Goal: Information Seeking & Learning: Learn about a topic

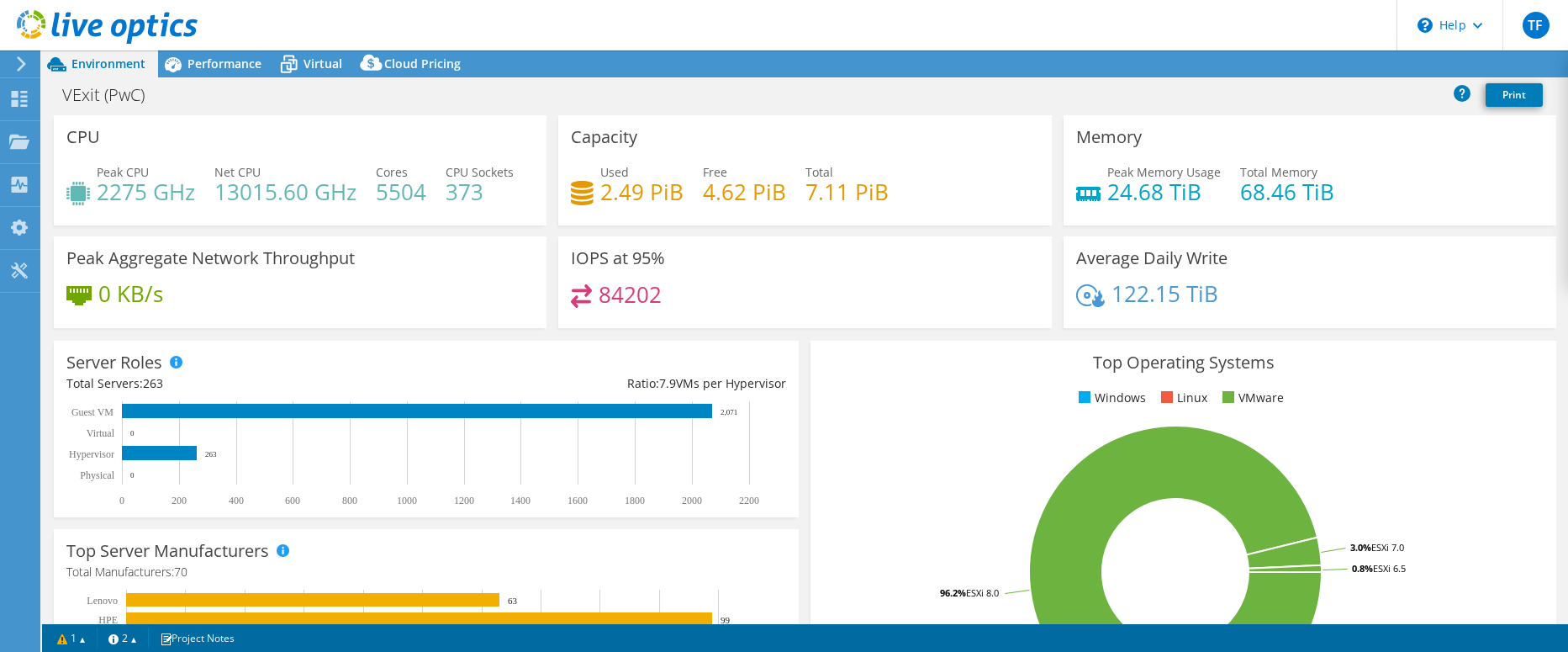
select select "[GEOGRAPHIC_DATA]"
select select "CAD"
click at [79, 139] on div "Projects" at bounding box center [80, 141] width 81 height 42
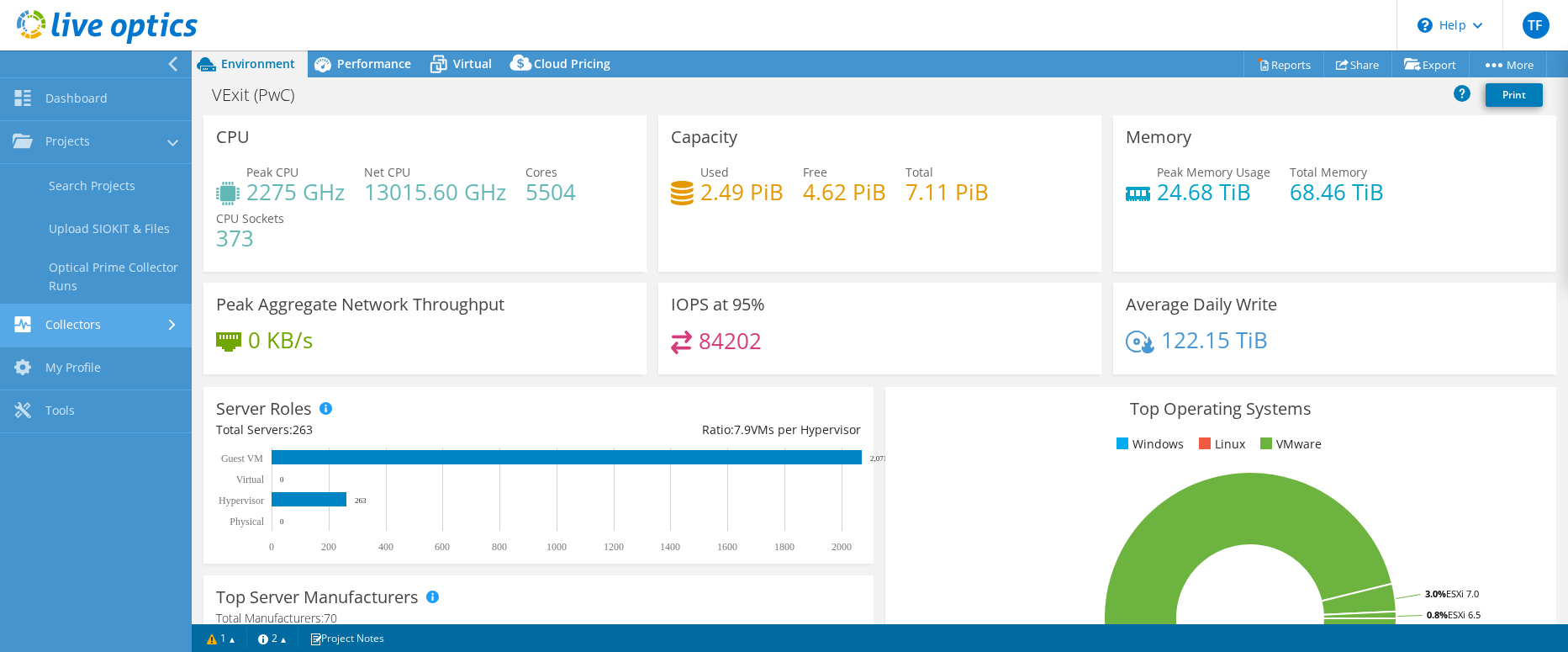
click at [104, 323] on link "Collectors" at bounding box center [95, 326] width 191 height 43
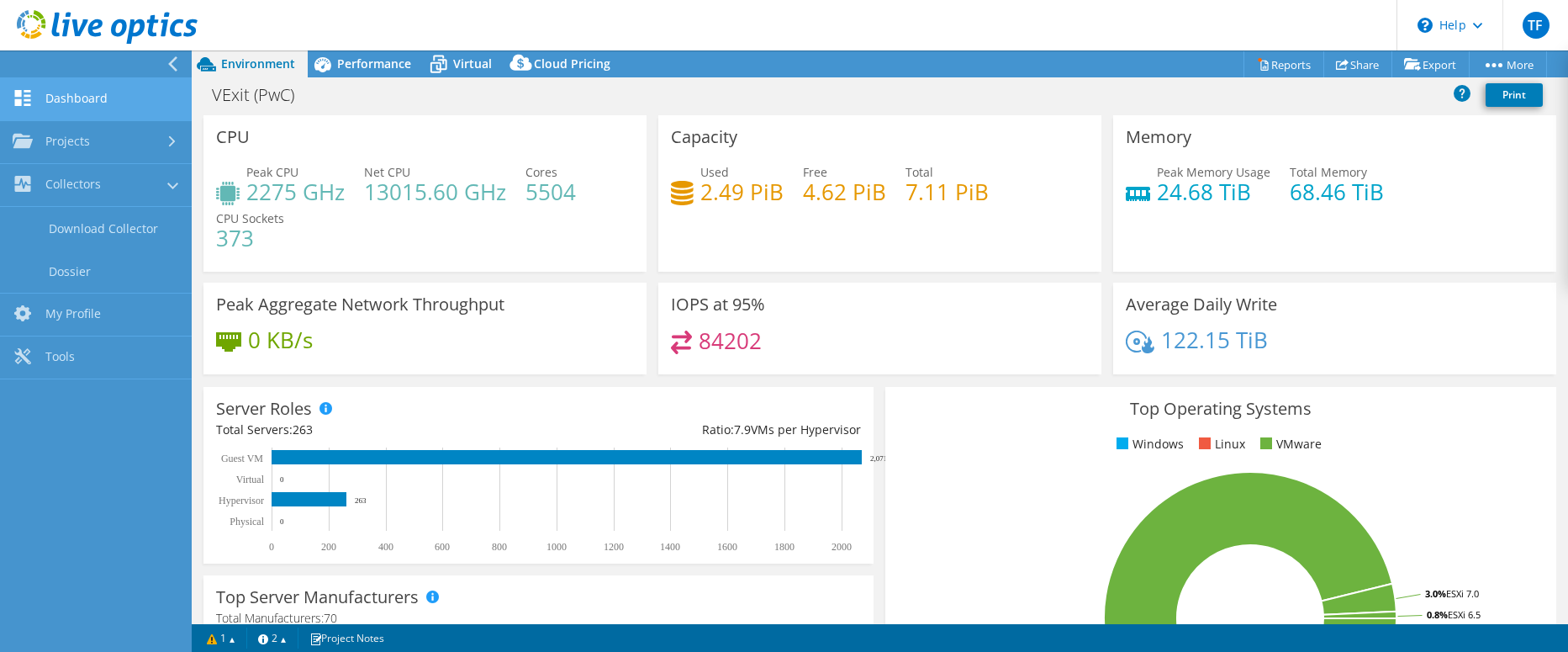
click at [73, 96] on link "Dashboard" at bounding box center [95, 100] width 191 height 43
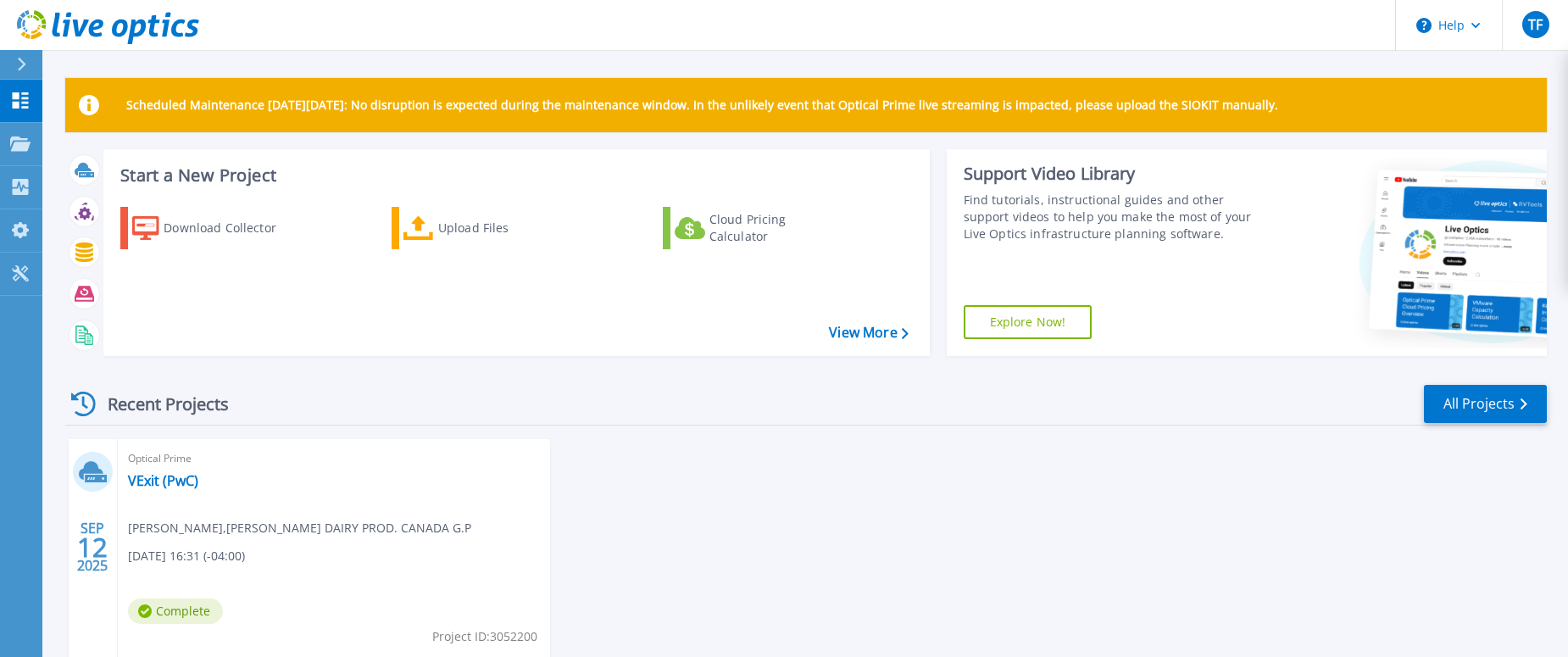
click at [179, 612] on span "Complete" at bounding box center [175, 611] width 95 height 26
click at [162, 482] on link "VExit (PwC)" at bounding box center [162, 480] width 70 height 17
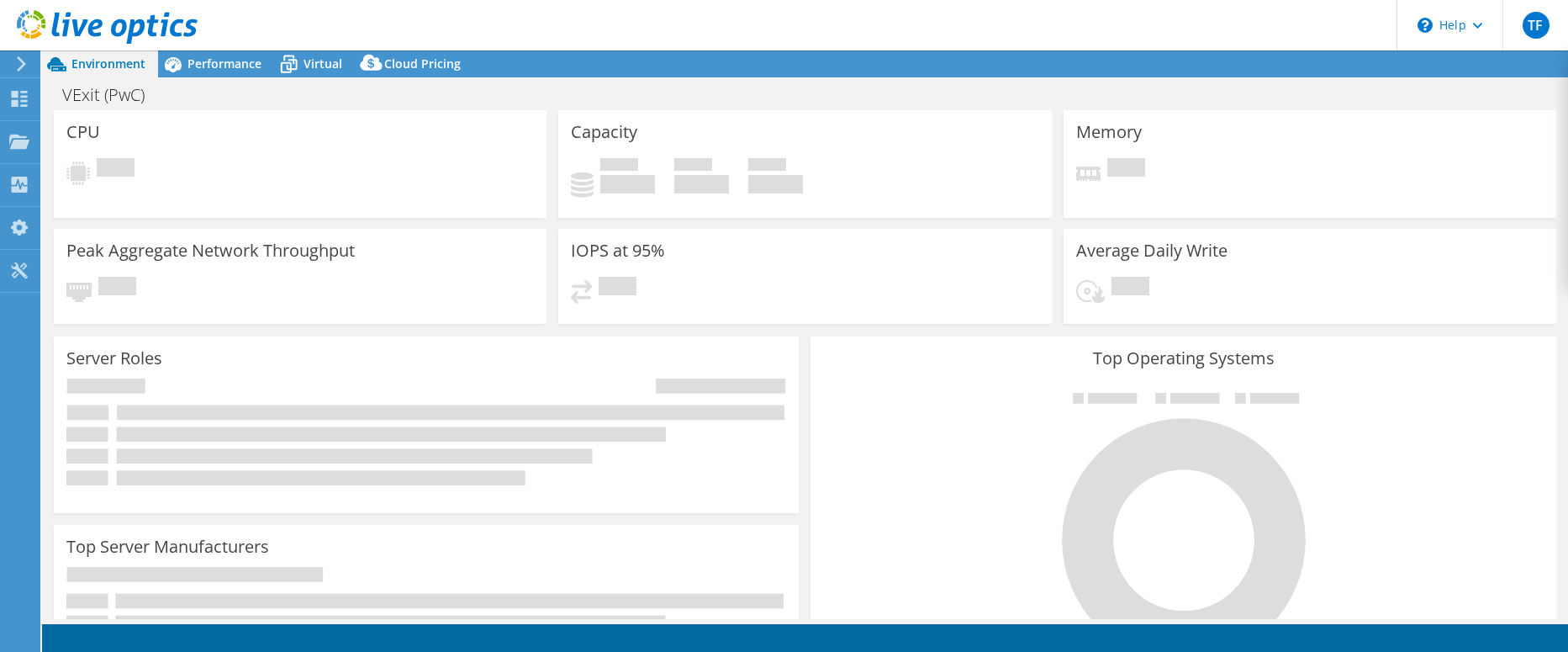
select select "[GEOGRAPHIC_DATA]"
select select "CAD"
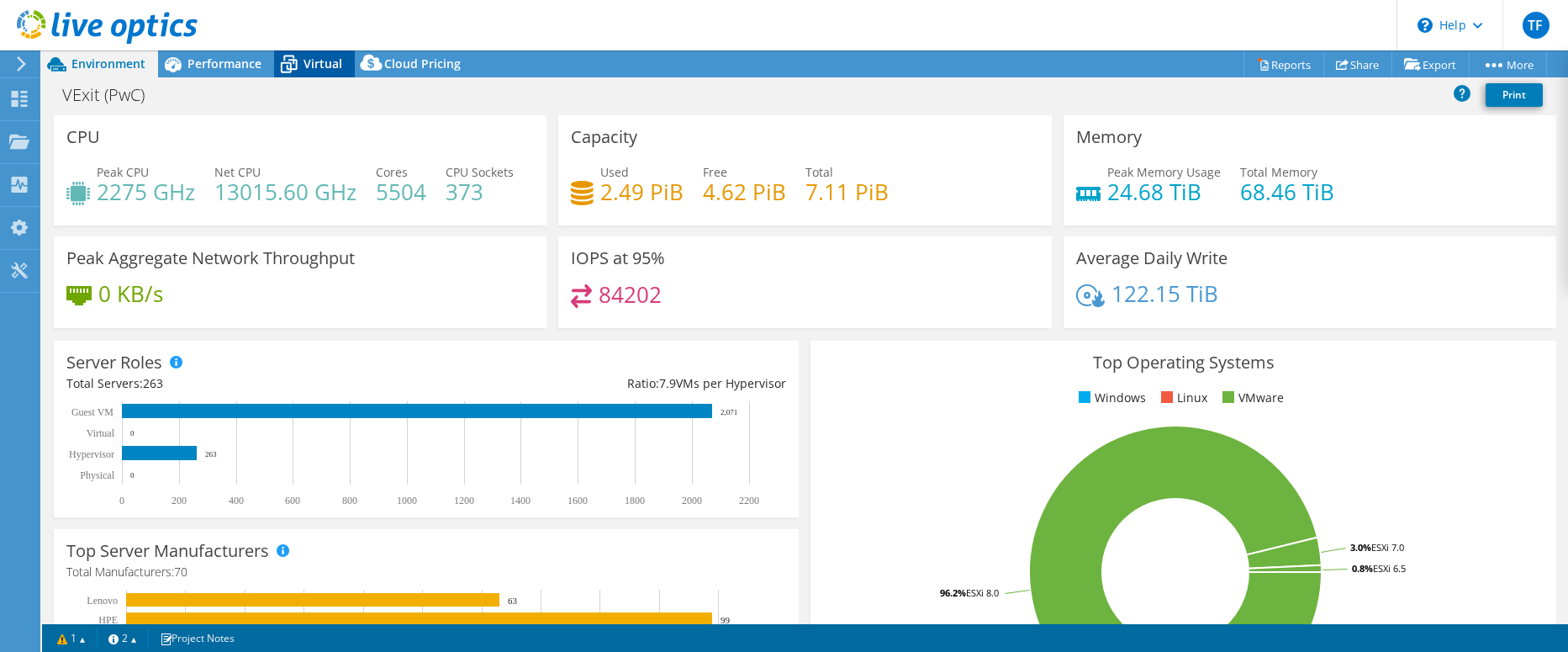
click at [314, 68] on span "Virtual" at bounding box center [322, 64] width 38 height 16
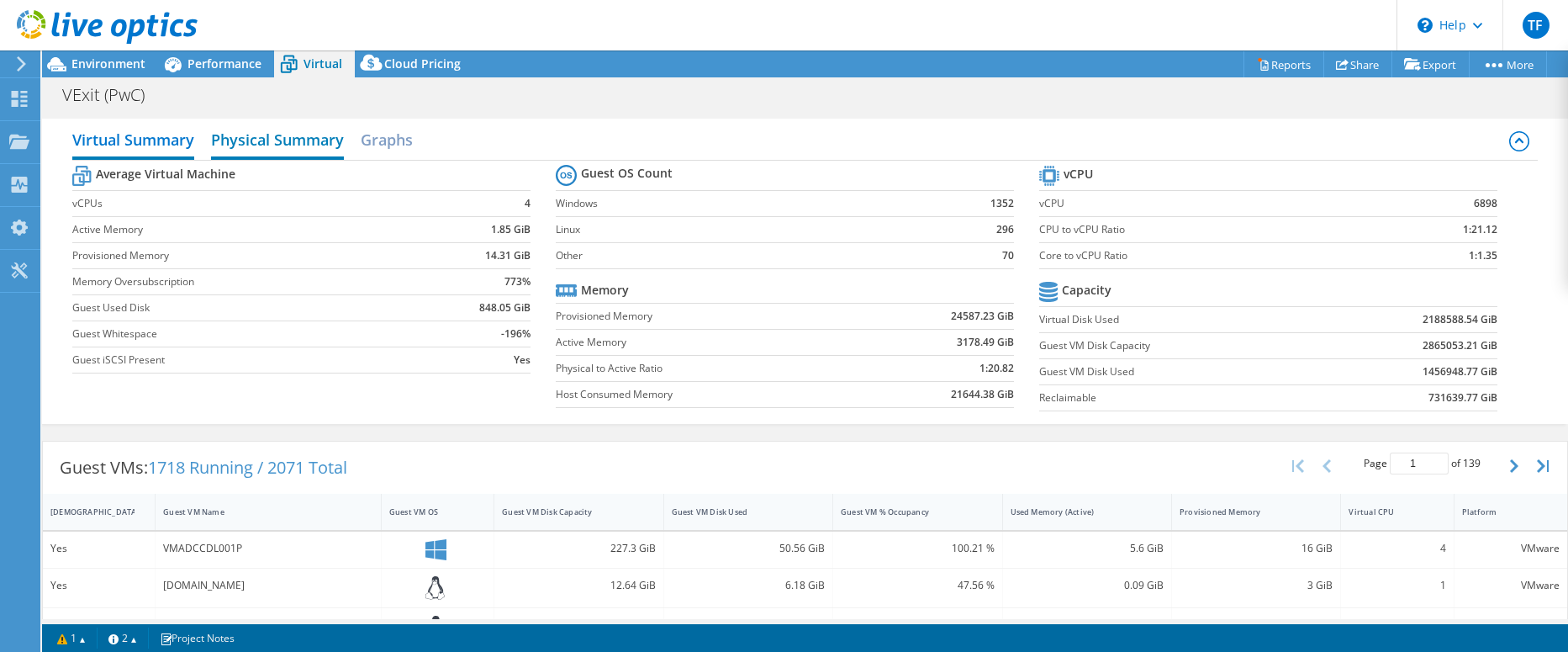
click at [296, 137] on h2 "Physical Summary" at bounding box center [277, 141] width 133 height 37
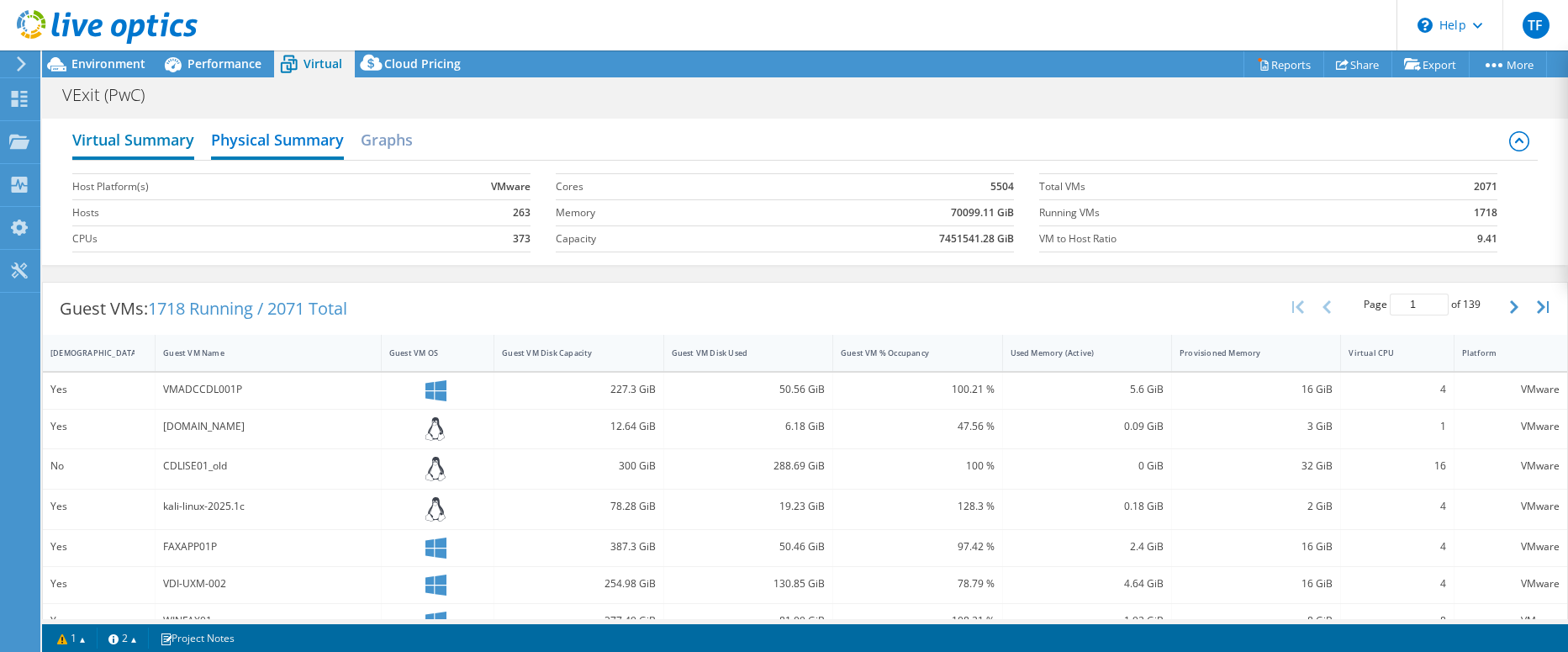
click at [168, 144] on h2 "Virtual Summary" at bounding box center [134, 141] width 122 height 37
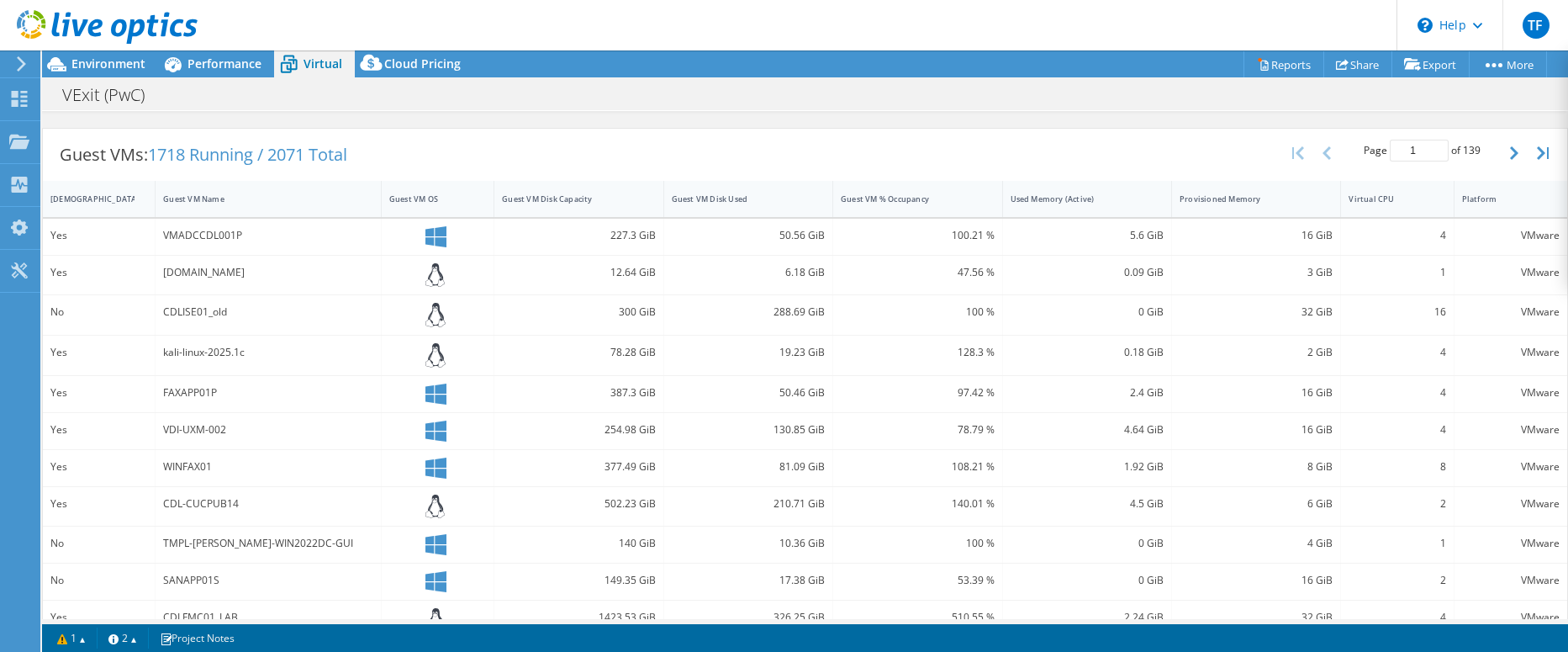
scroll to position [337, 0]
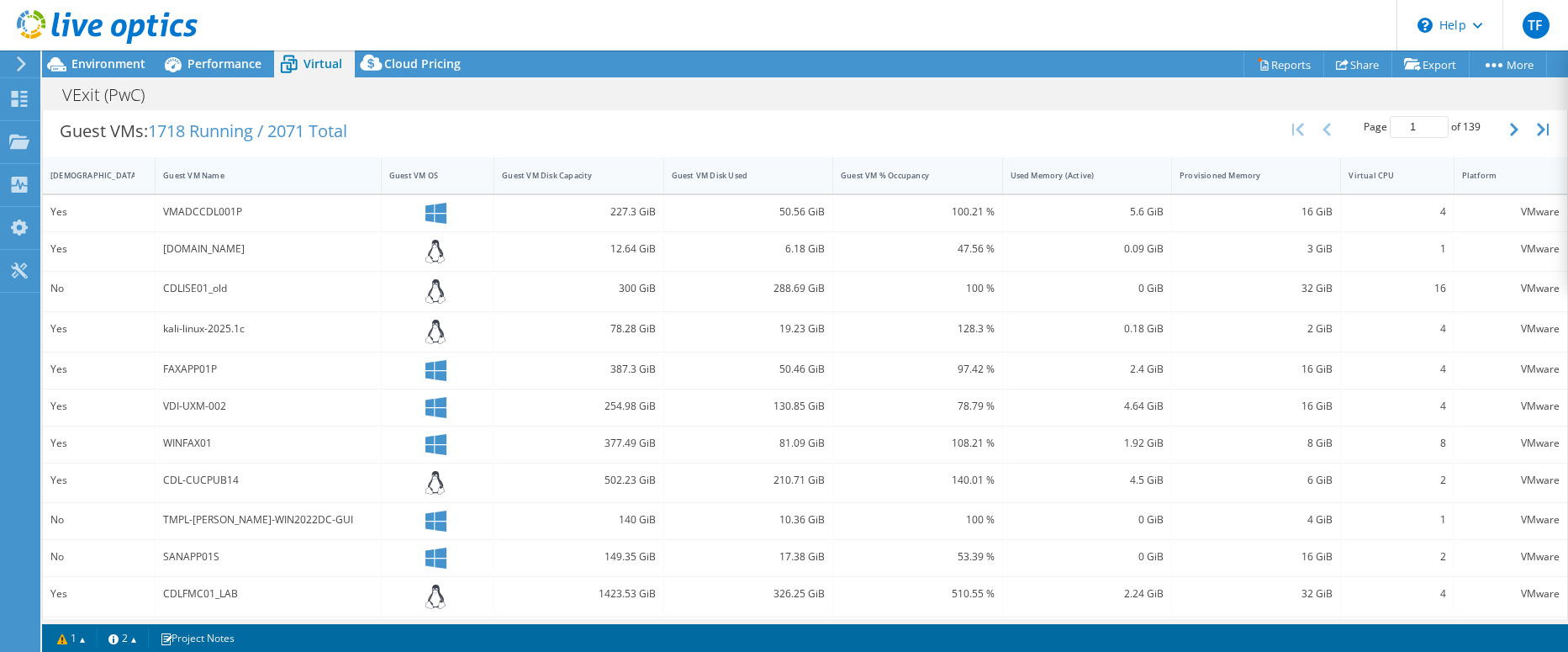
click at [191, 172] on div "Guest VM Name" at bounding box center [258, 175] width 190 height 11
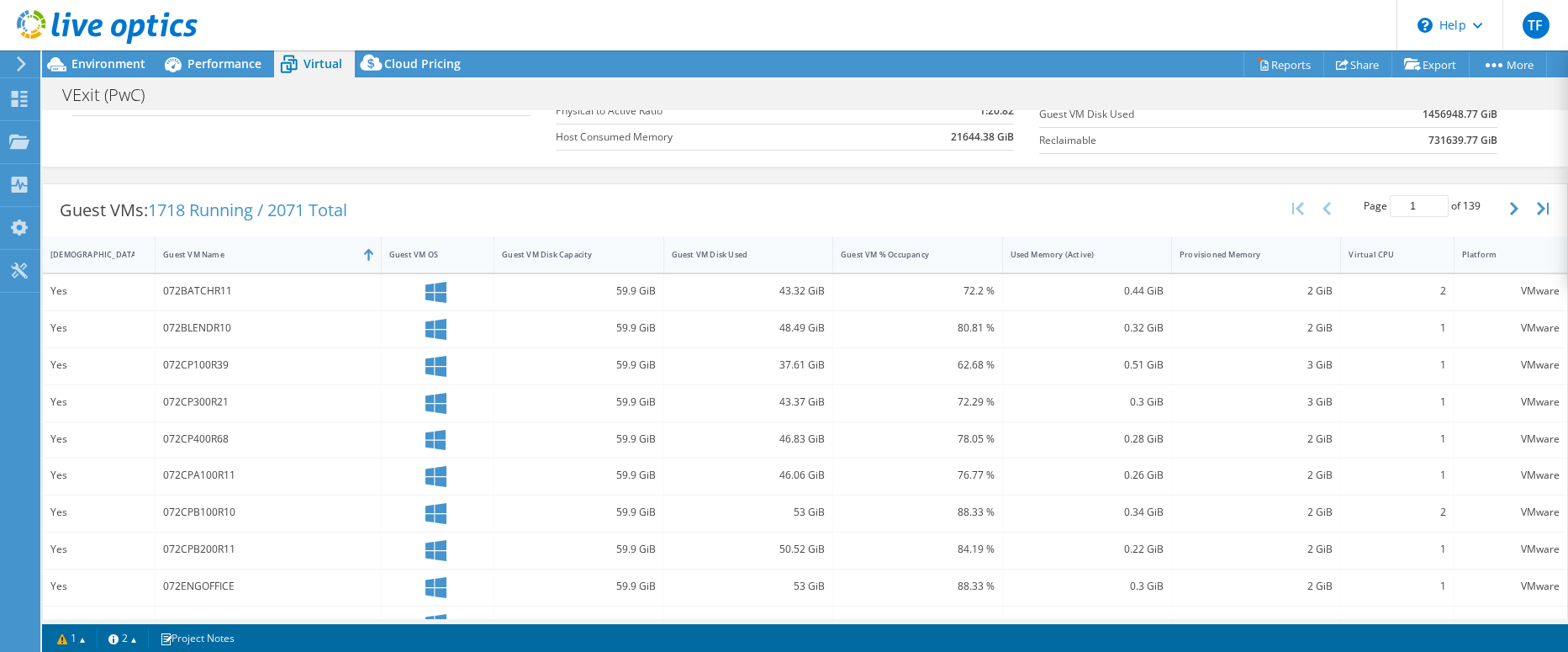
scroll to position [260, 0]
click at [1510, 210] on icon "button" at bounding box center [1514, 205] width 9 height 14
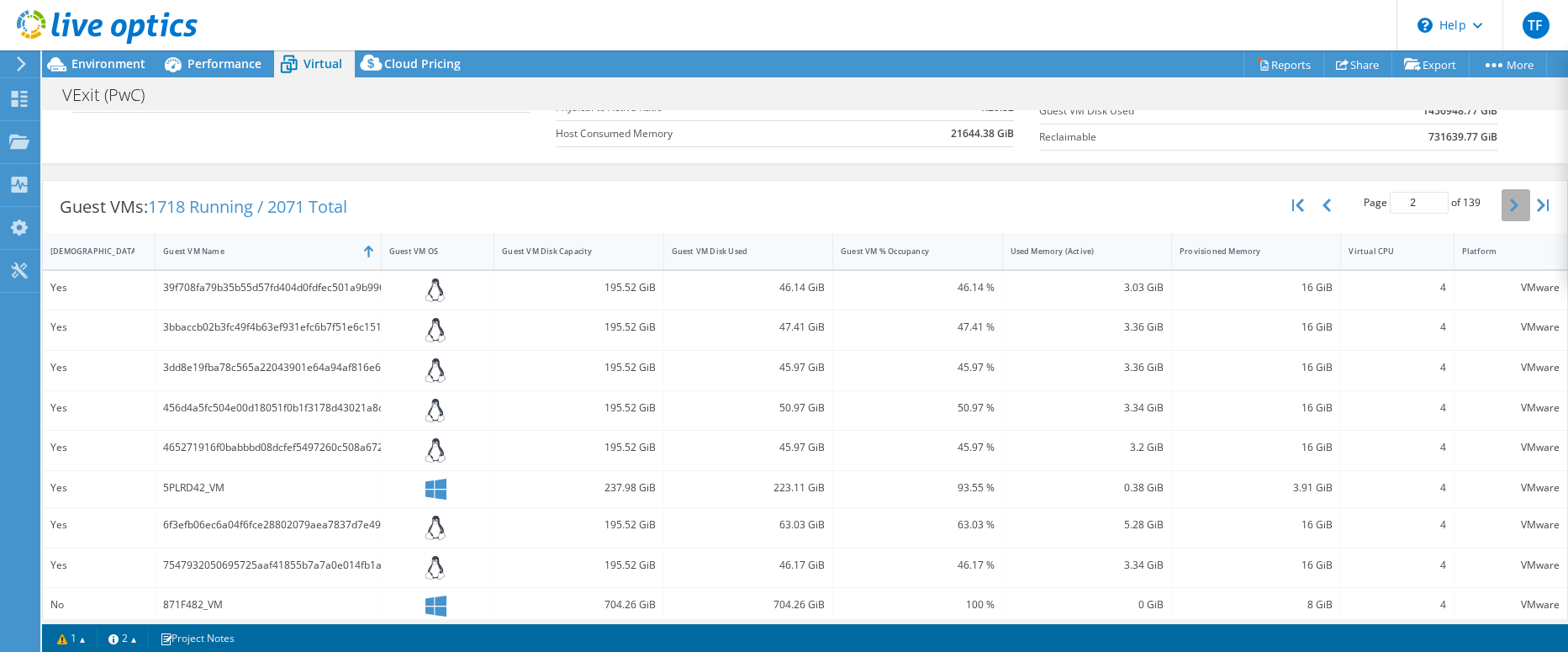
click at [1510, 210] on icon "button" at bounding box center [1514, 205] width 9 height 14
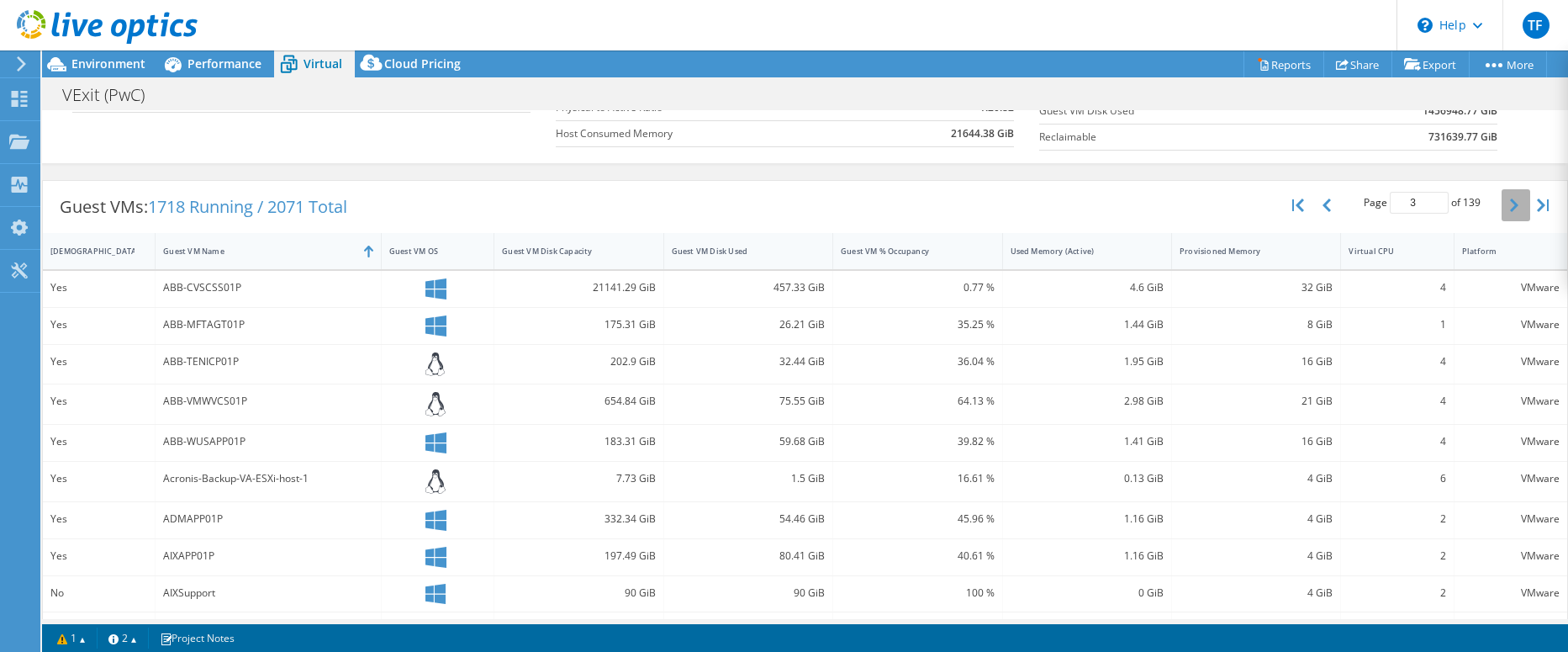
click at [1510, 210] on icon "button" at bounding box center [1514, 205] width 9 height 14
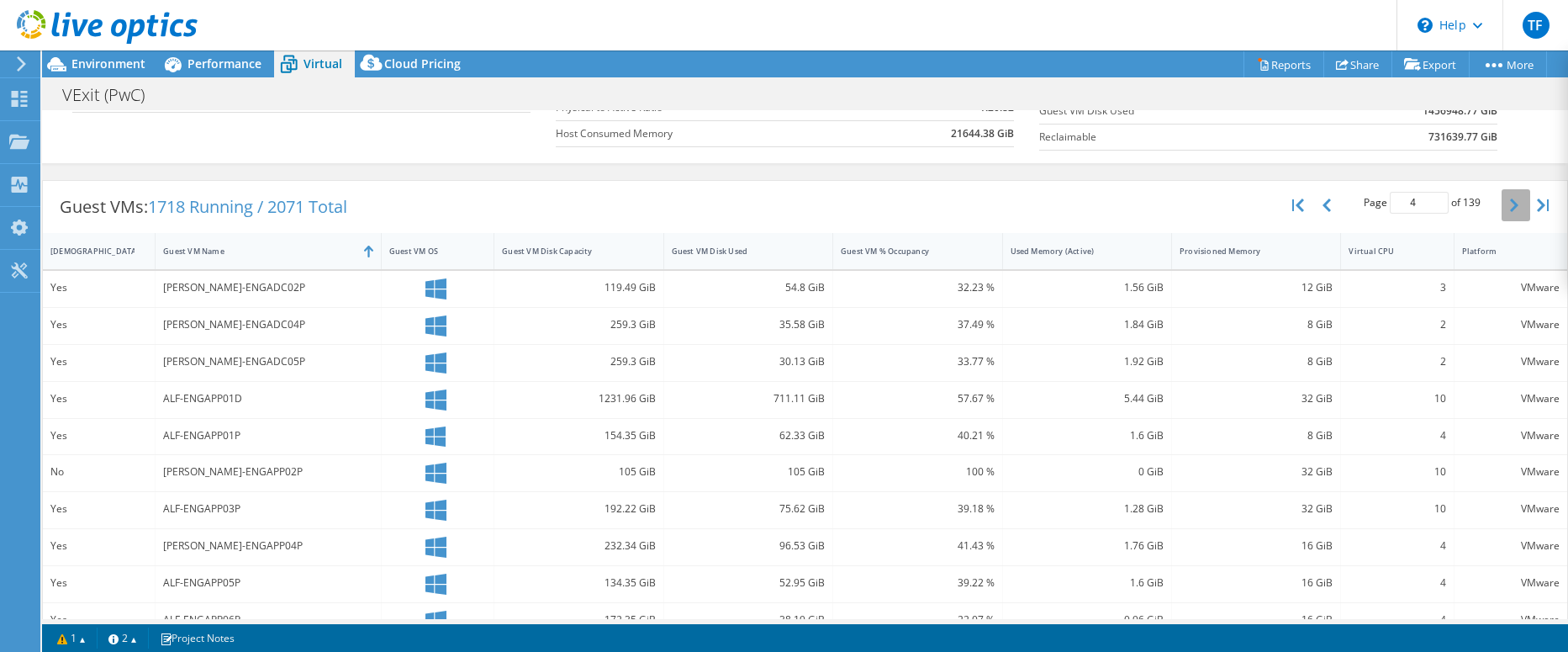
click at [1510, 210] on icon "button" at bounding box center [1514, 205] width 9 height 14
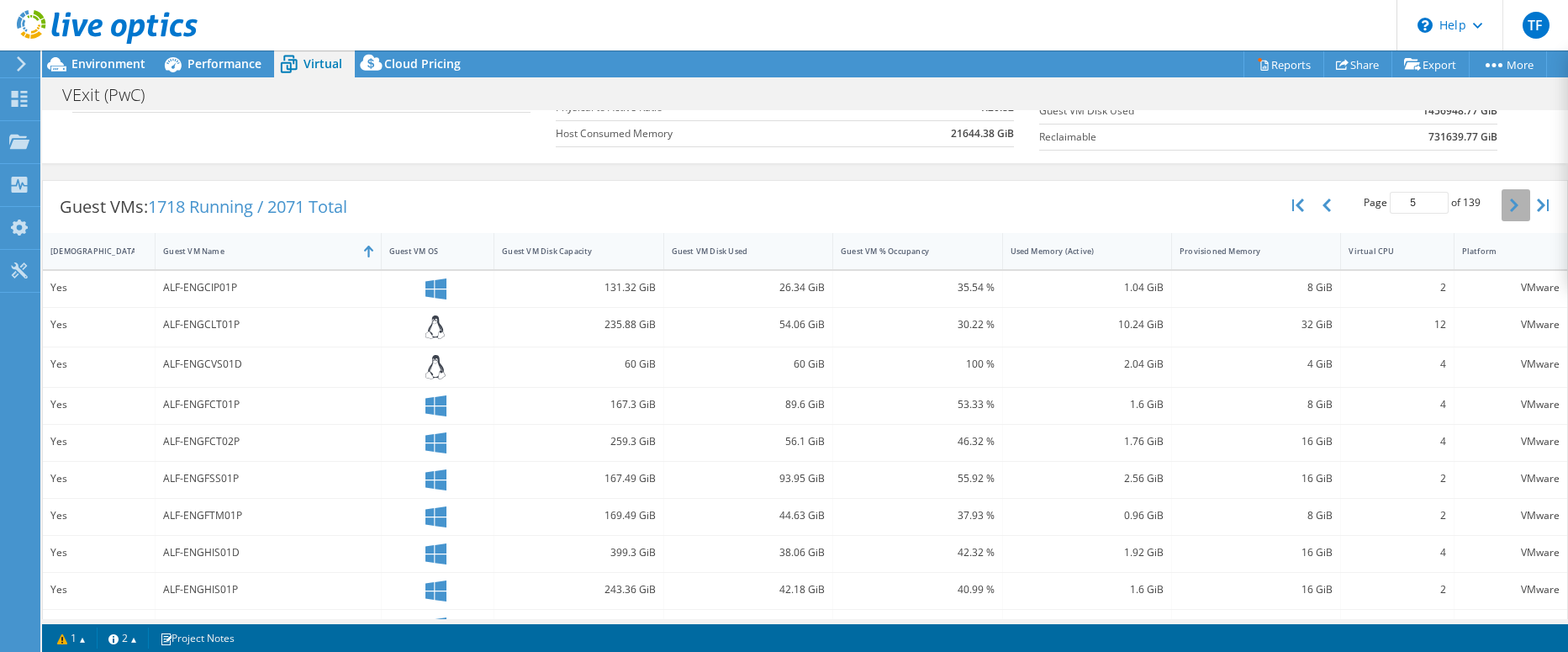
click at [1510, 210] on icon "button" at bounding box center [1514, 205] width 9 height 14
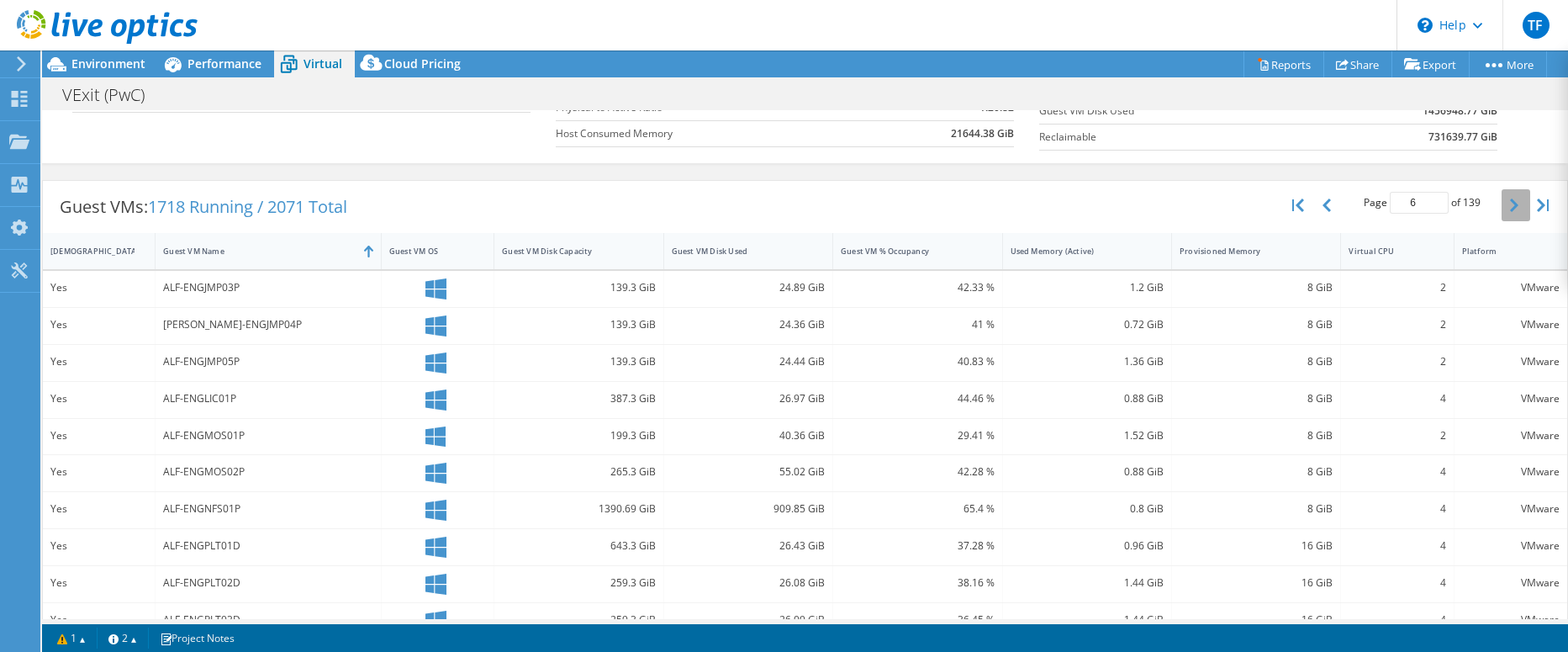
click at [1510, 210] on icon "button" at bounding box center [1514, 205] width 9 height 14
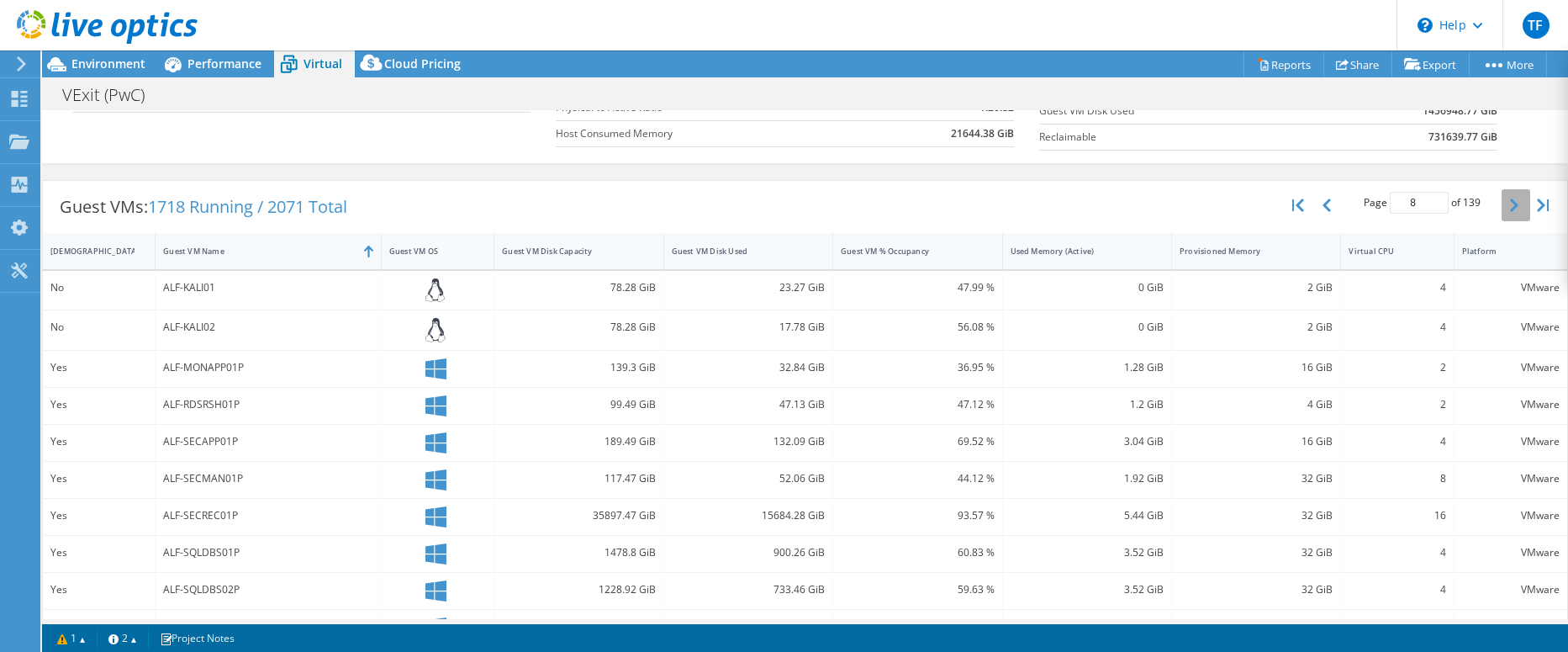
click at [1510, 210] on icon "button" at bounding box center [1514, 205] width 9 height 14
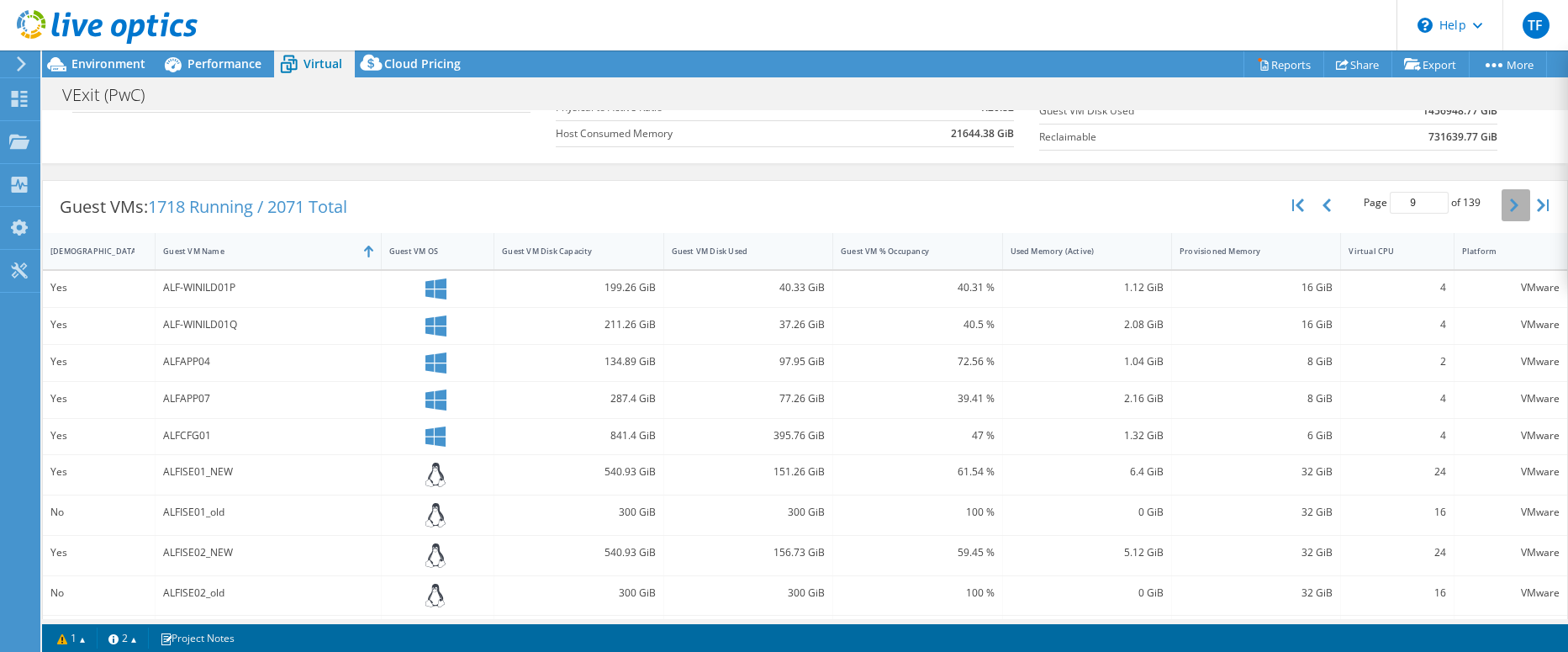
click at [1510, 210] on icon "button" at bounding box center [1514, 205] width 9 height 14
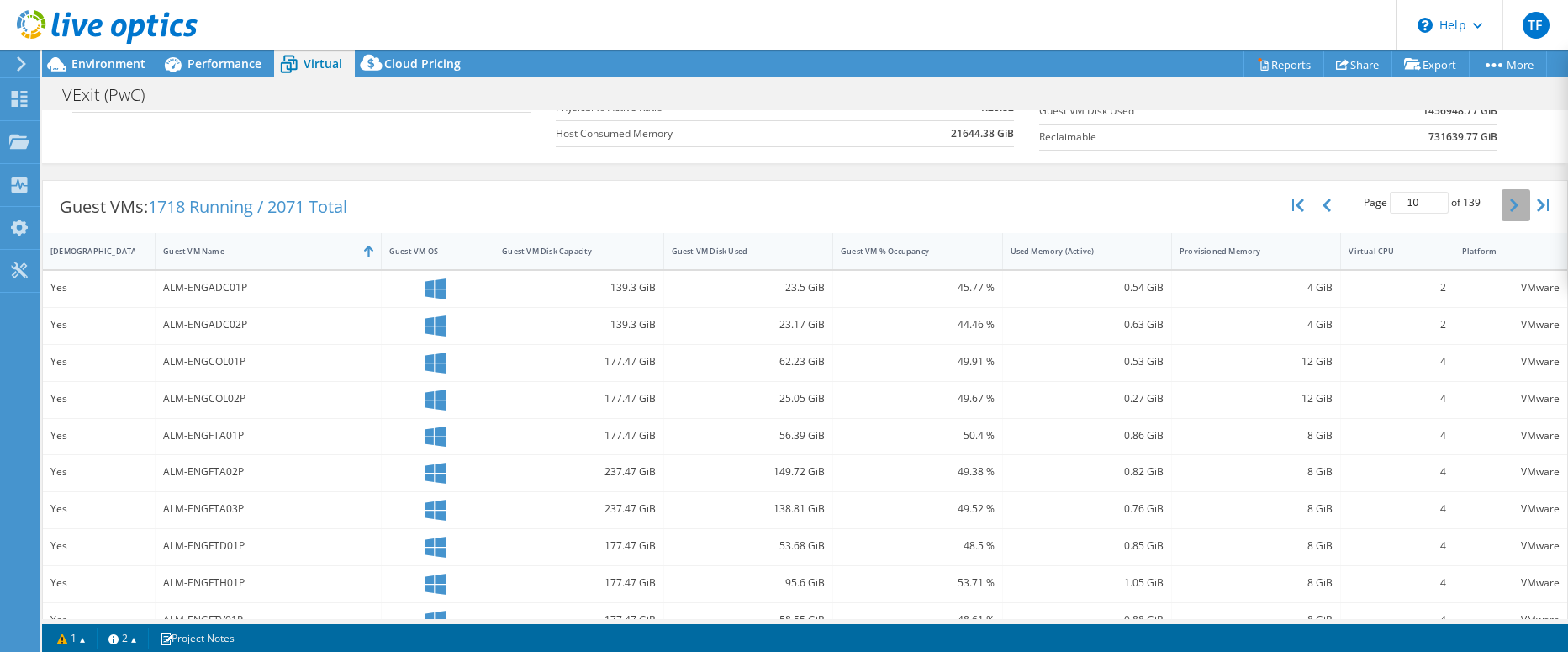
click at [1510, 210] on icon "button" at bounding box center [1514, 205] width 9 height 14
type input "13"
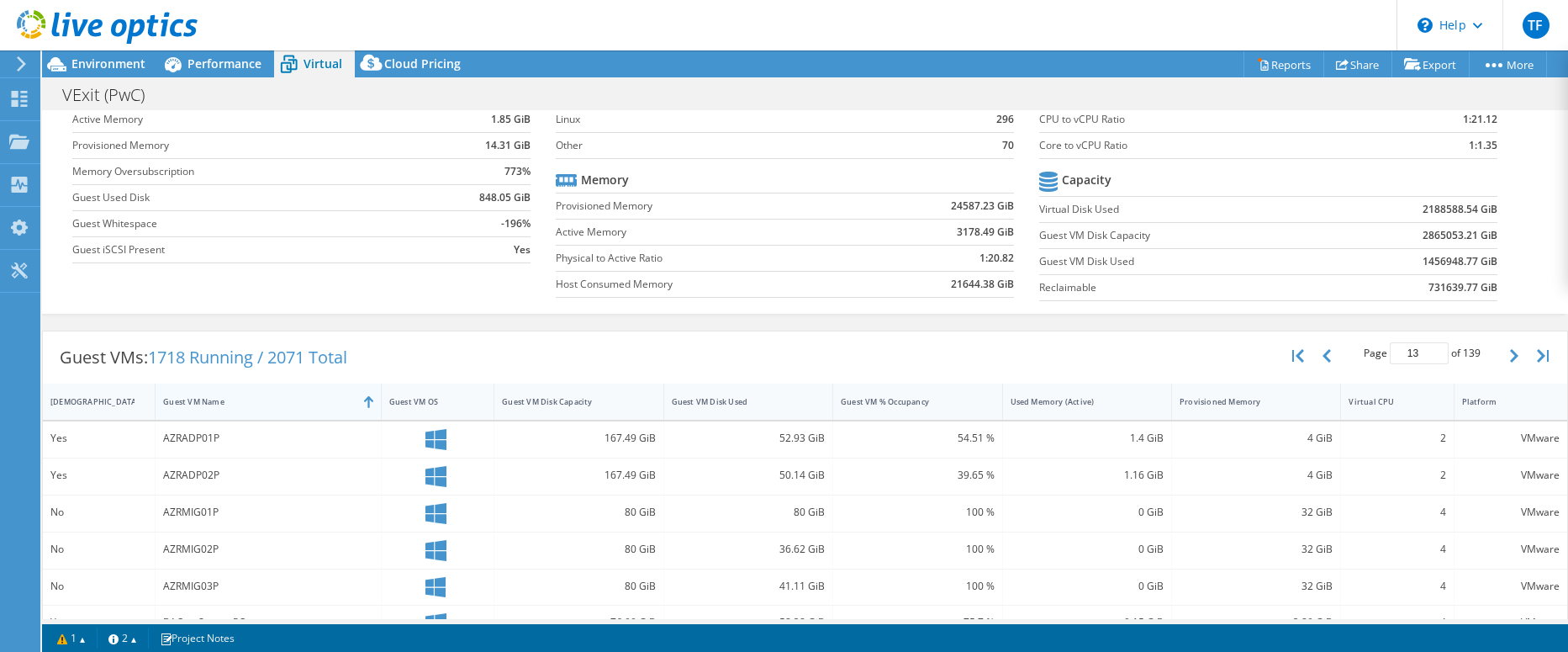
scroll to position [0, 0]
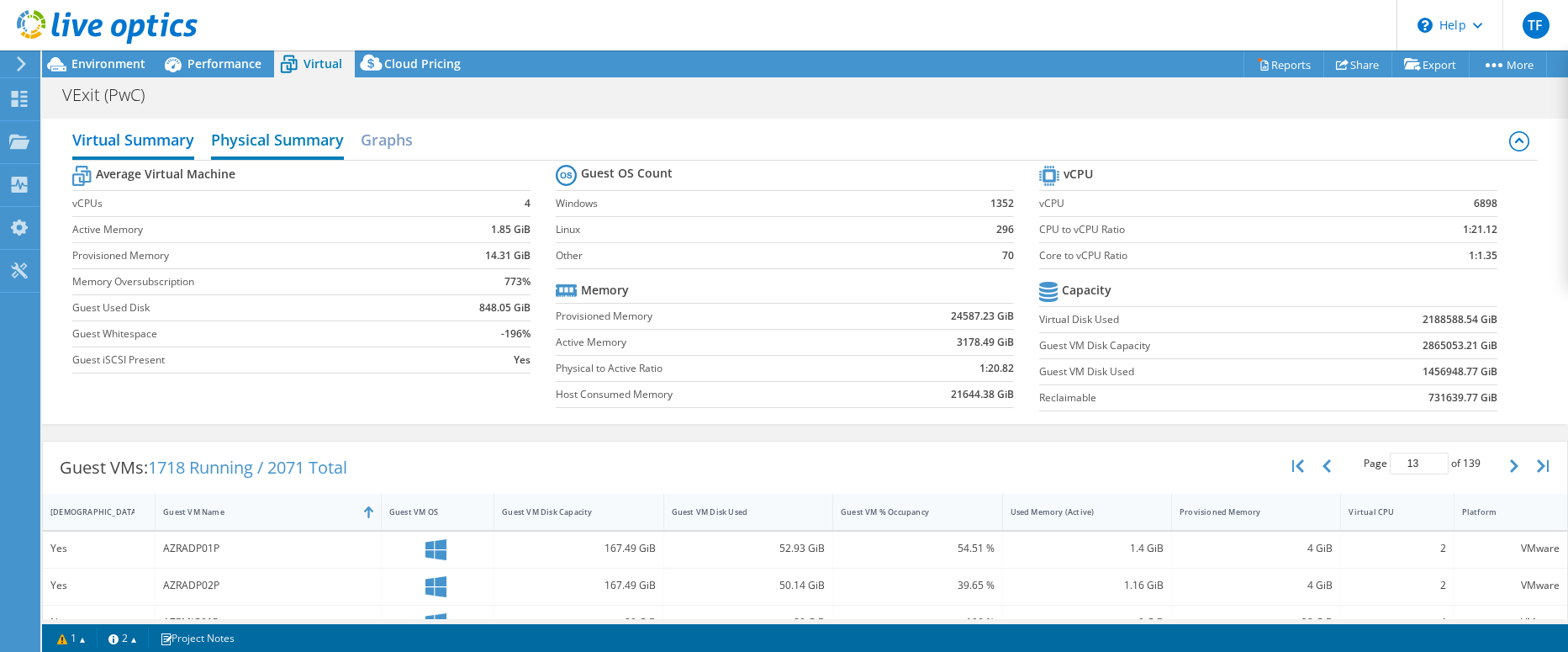
click at [309, 149] on h2 "Physical Summary" at bounding box center [277, 141] width 133 height 37
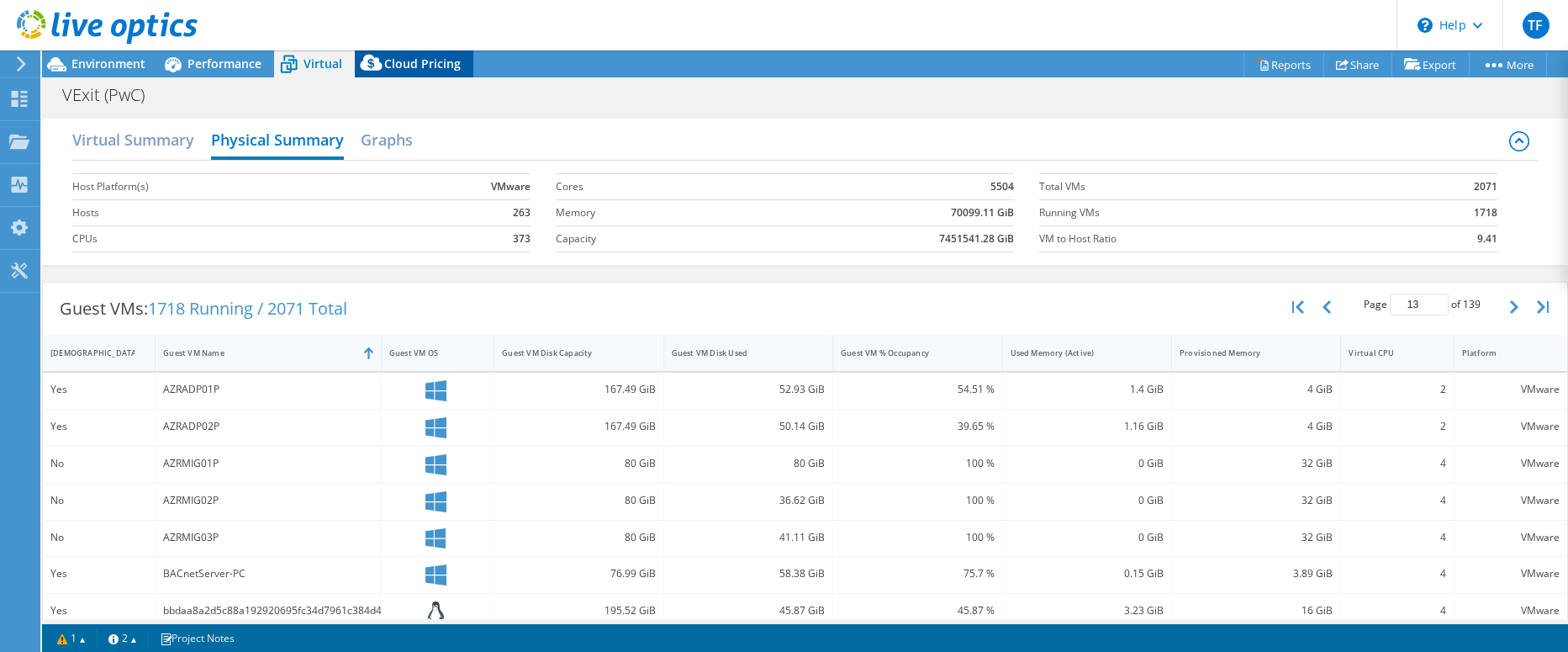
click at [413, 57] on span "Cloud Pricing" at bounding box center [422, 64] width 77 height 16
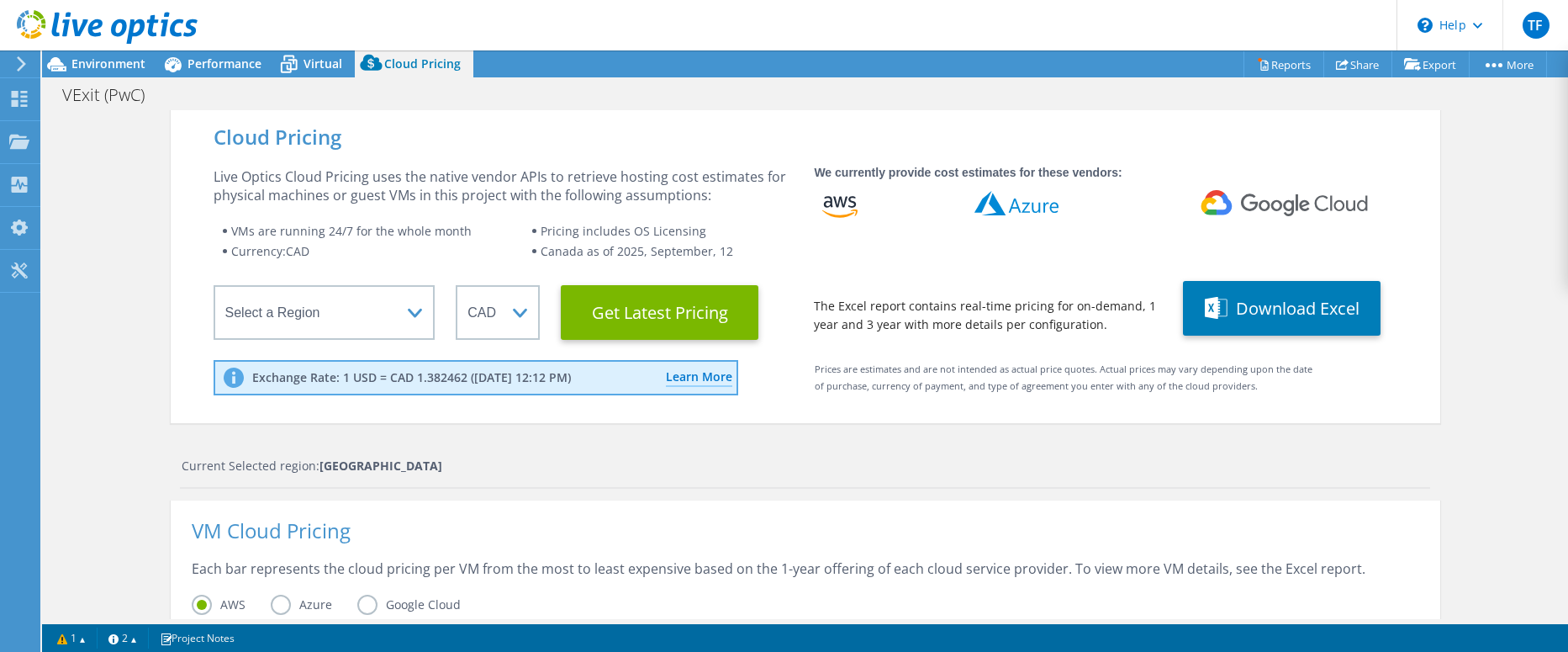
scroll to position [168, 0]
click at [317, 60] on span "Virtual" at bounding box center [322, 64] width 38 height 16
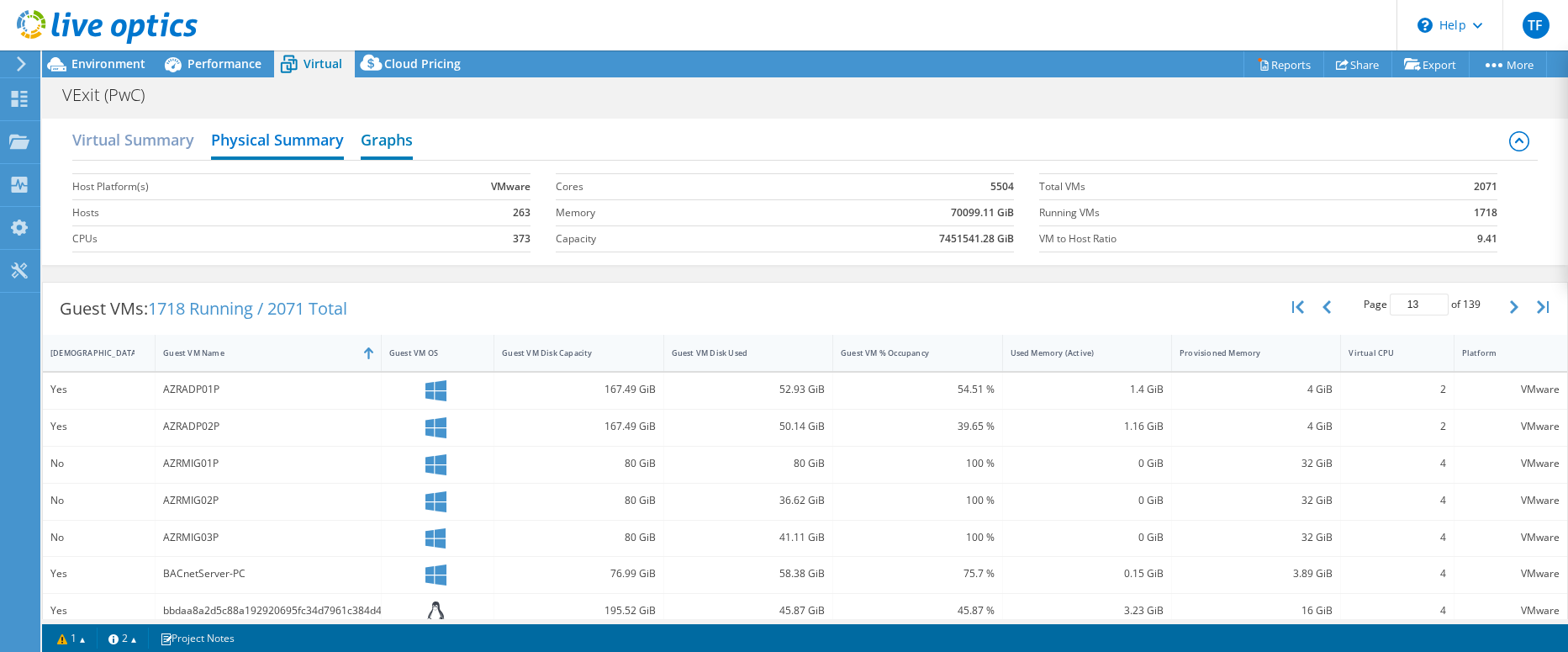
click at [389, 144] on h2 "Graphs" at bounding box center [386, 141] width 52 height 37
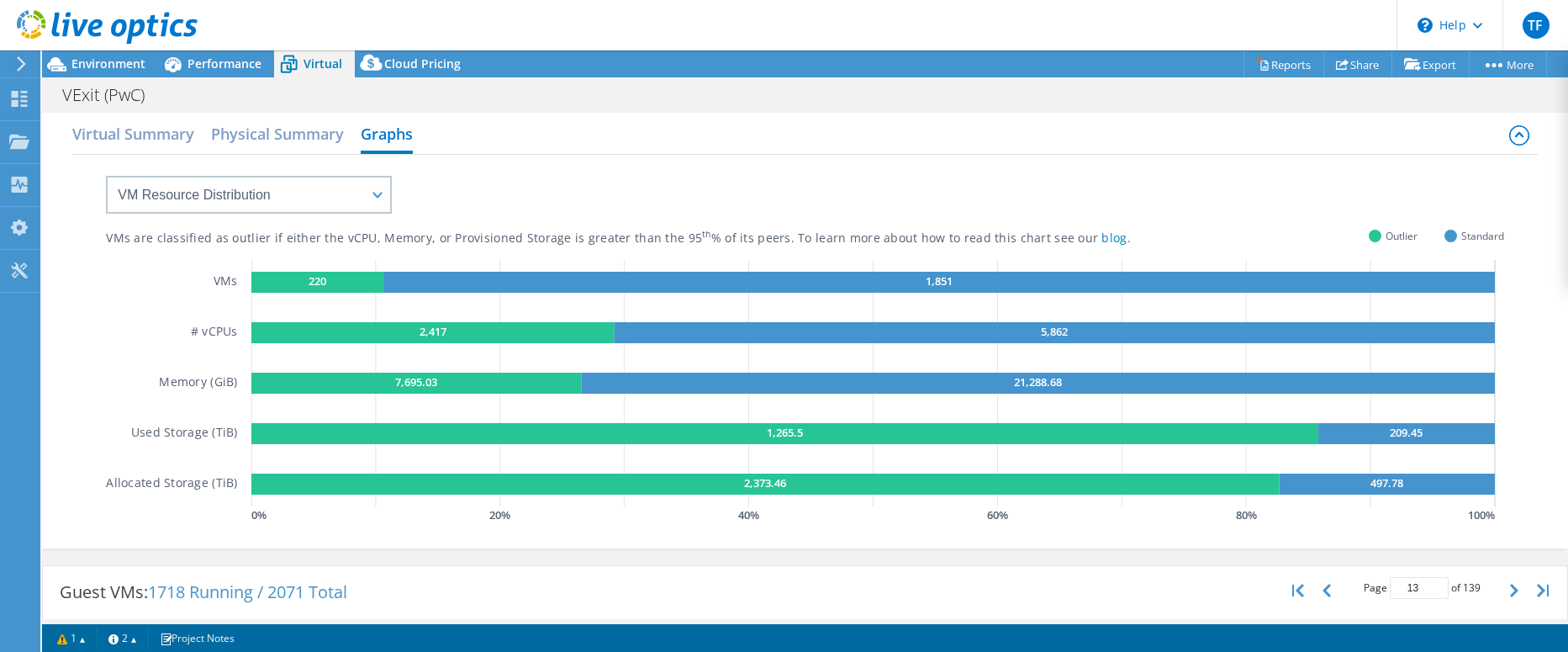
scroll to position [0, 0]
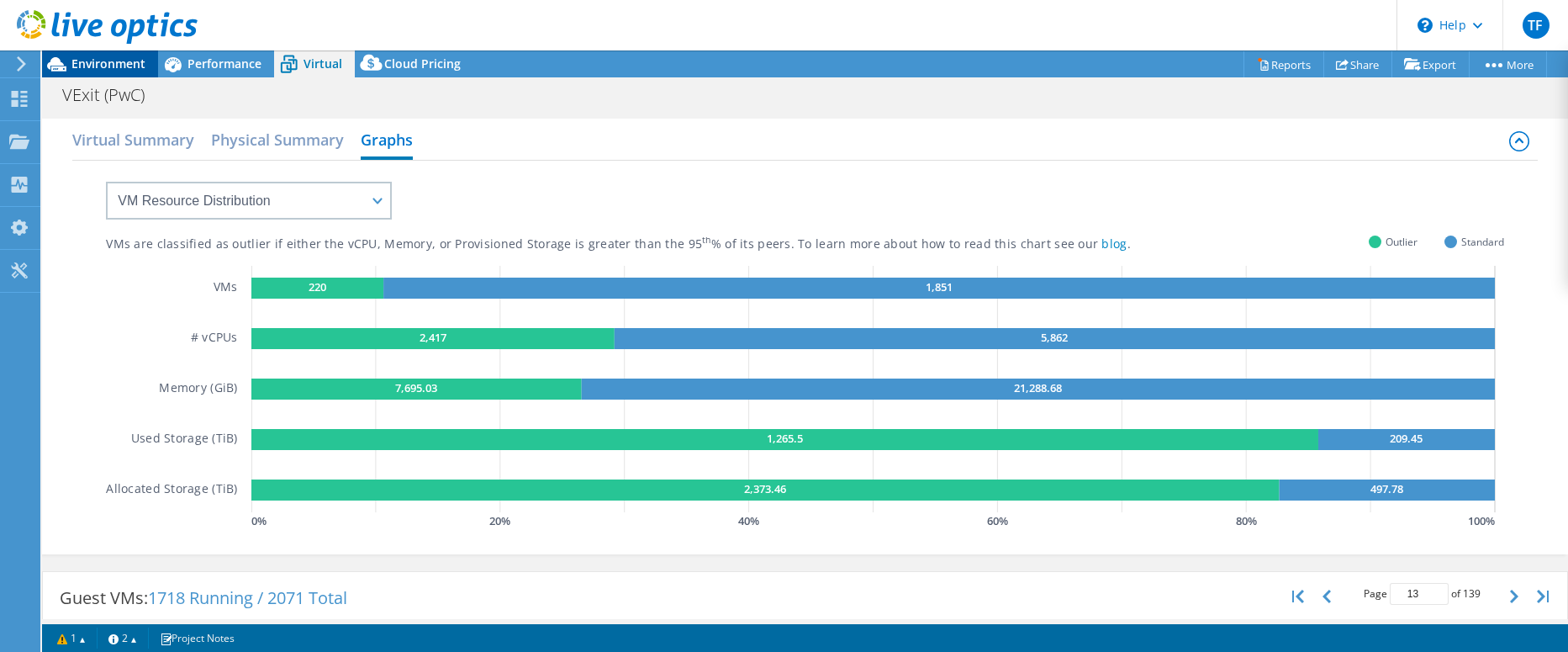
click at [120, 58] on span "Environment" at bounding box center [108, 64] width 74 height 16
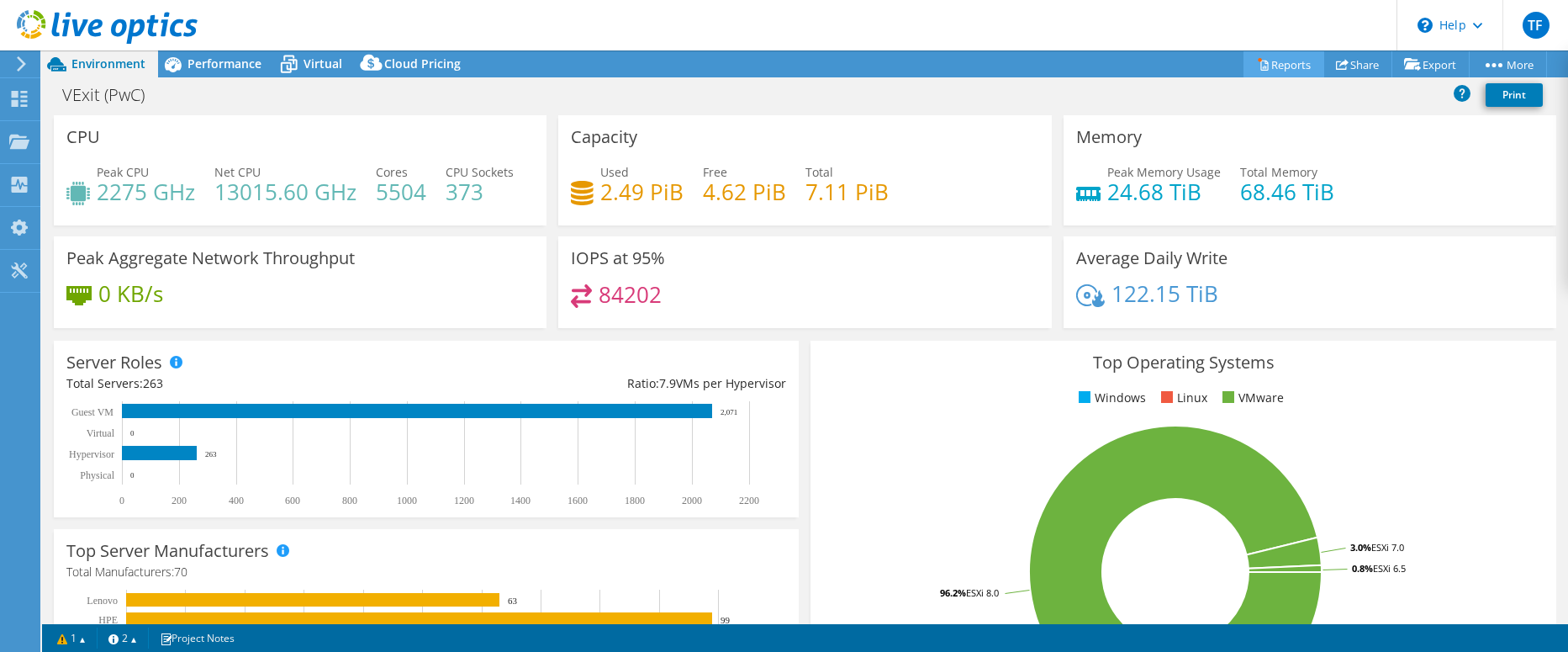
click at [1281, 61] on link "Reports" at bounding box center [1284, 64] width 81 height 27
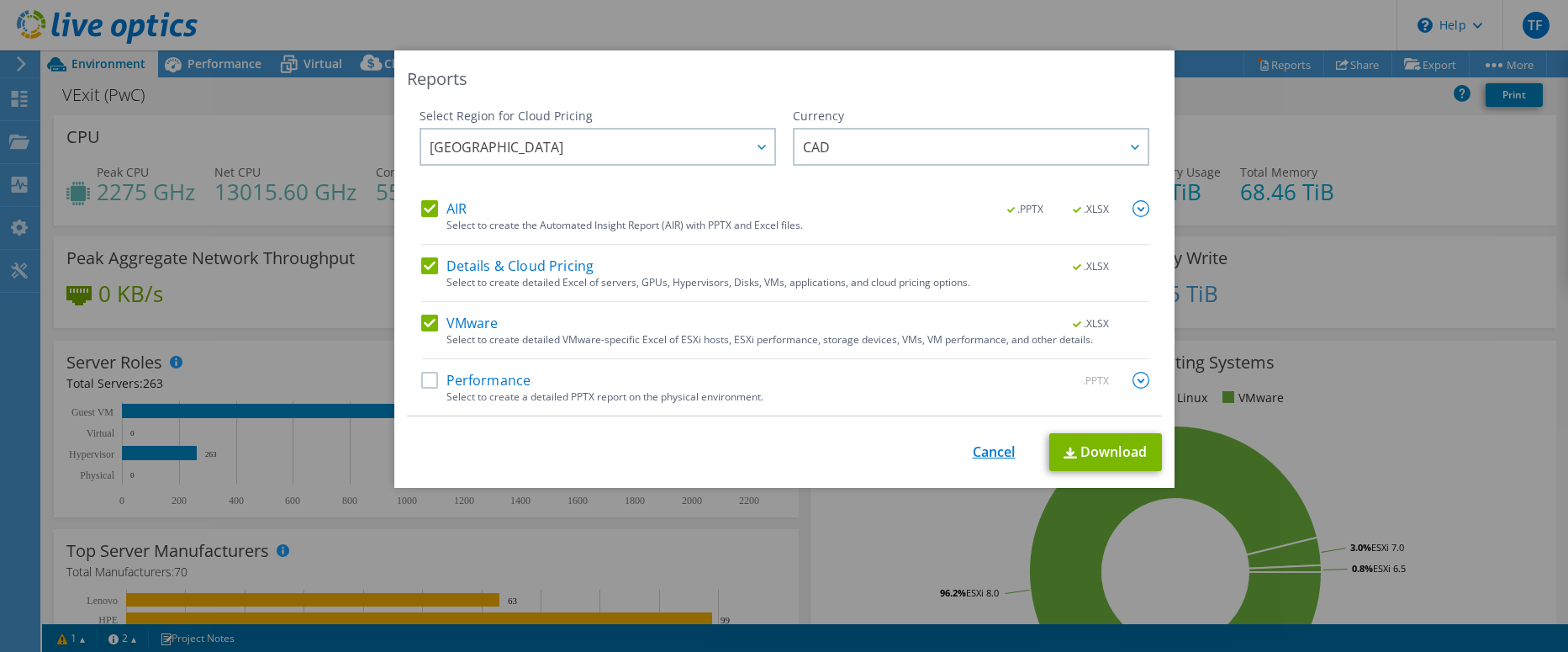
click at [981, 454] on link "Cancel" at bounding box center [995, 452] width 43 height 16
